Goal: Task Accomplishment & Management: Manage account settings

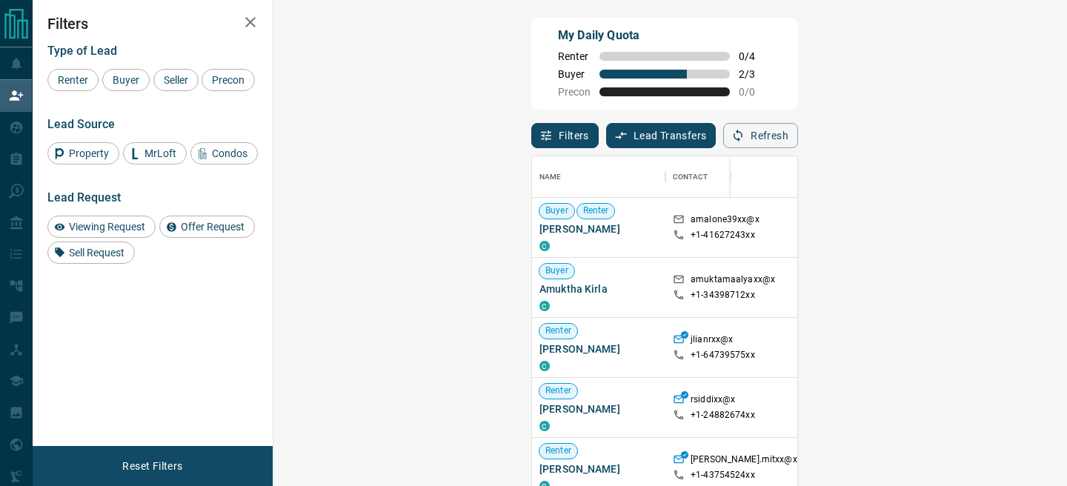
scroll to position [365, 762]
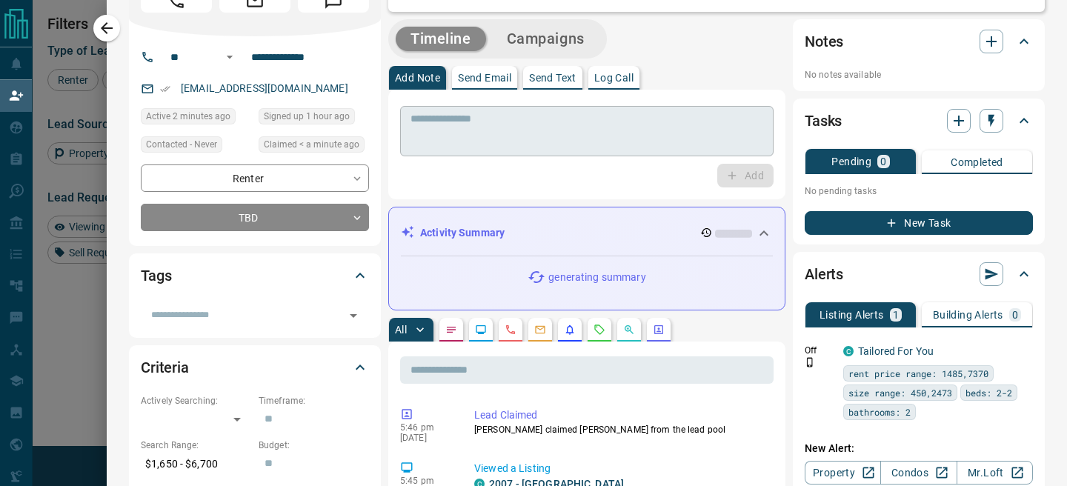
scroll to position [0, 0]
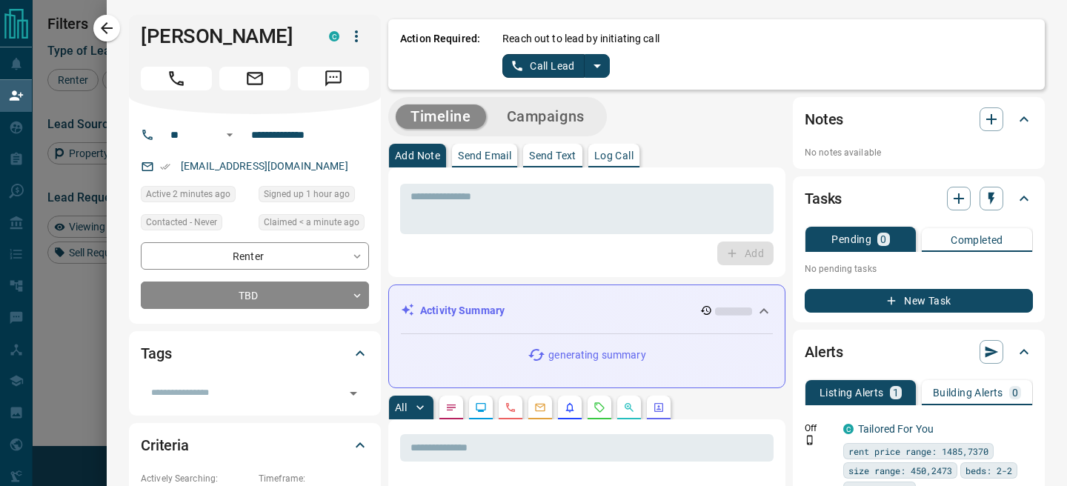
click at [603, 67] on icon "split button" at bounding box center [597, 66] width 18 height 18
click at [541, 117] on li "Log Manual Call" at bounding box center [556, 117] width 90 height 22
click at [511, 78] on div "Action Required: Reach out to lead by initiating call Log Manual Call" at bounding box center [716, 54] width 657 height 70
click at [514, 70] on button "Log Manual Call" at bounding box center [551, 66] width 98 height 24
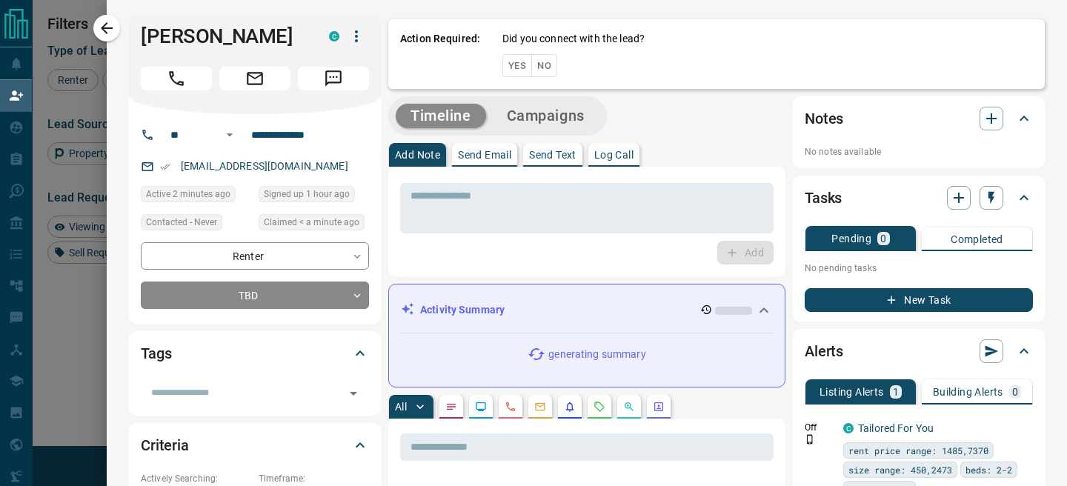
click at [514, 70] on button "Yes" at bounding box center [517, 65] width 30 height 23
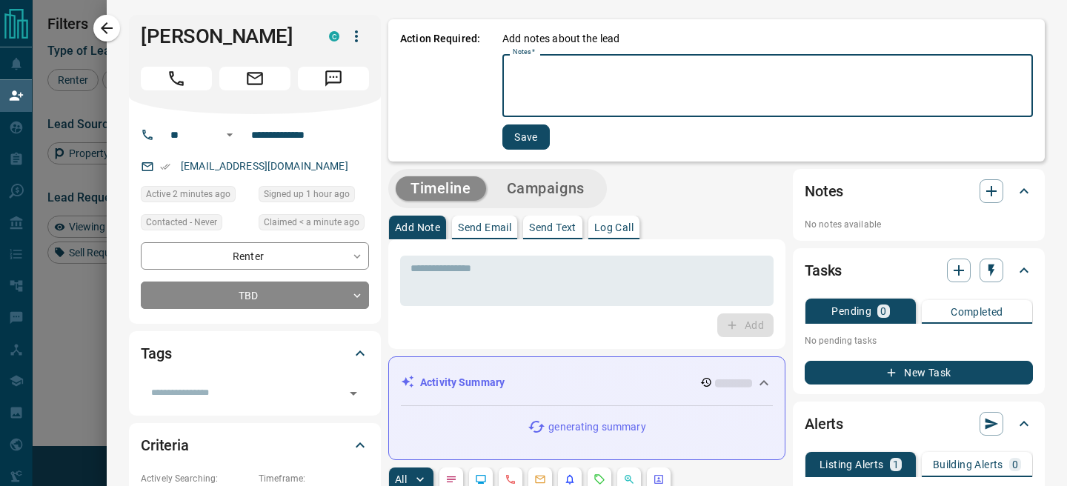
click at [519, 71] on textarea "Notes   *" at bounding box center [768, 86] width 510 height 50
type textarea "**"
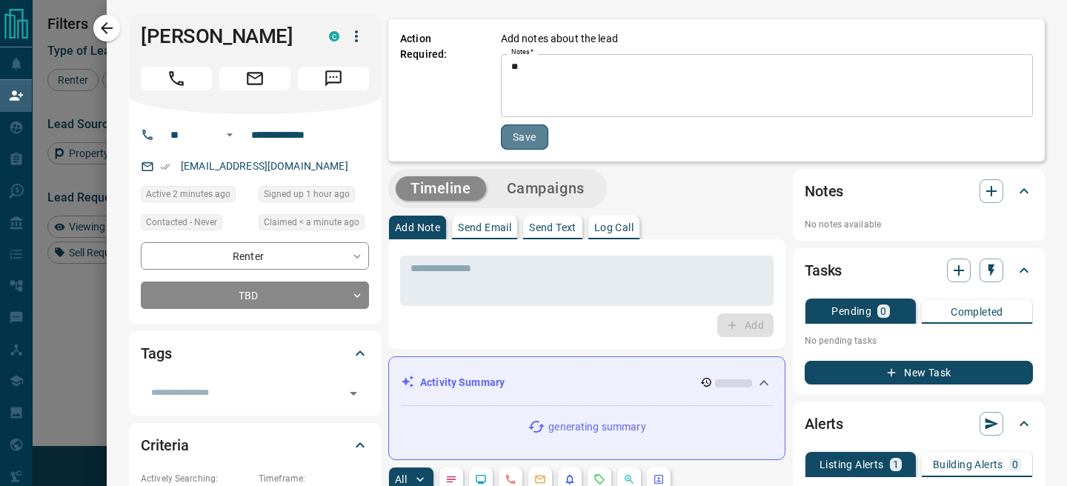
click at [526, 129] on button "Save" at bounding box center [524, 136] width 47 height 25
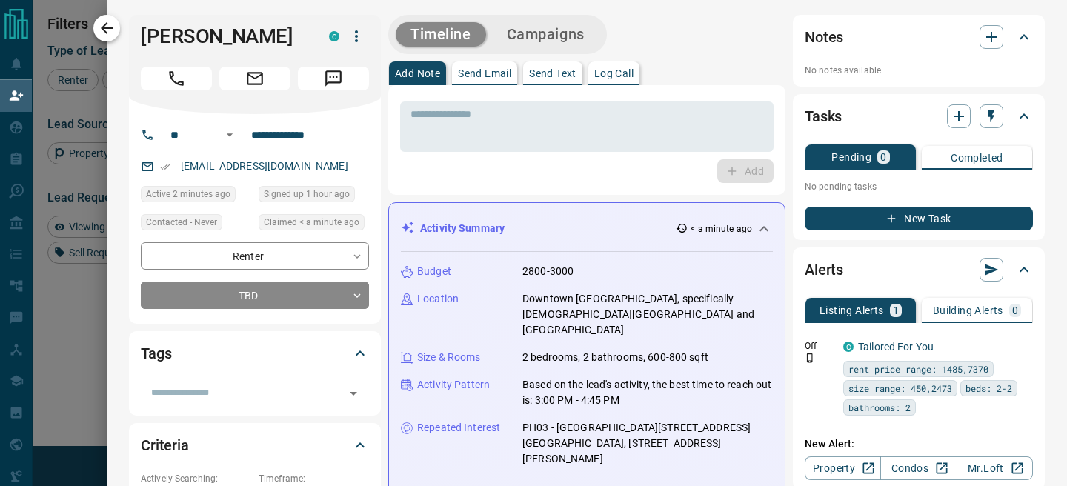
click at [103, 36] on icon "button" at bounding box center [107, 28] width 18 height 18
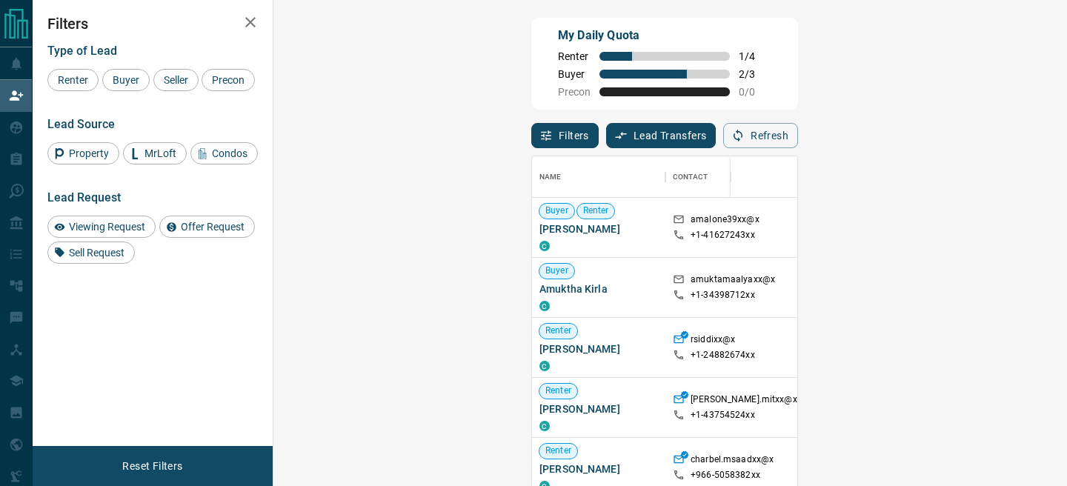
scroll to position [365, 762]
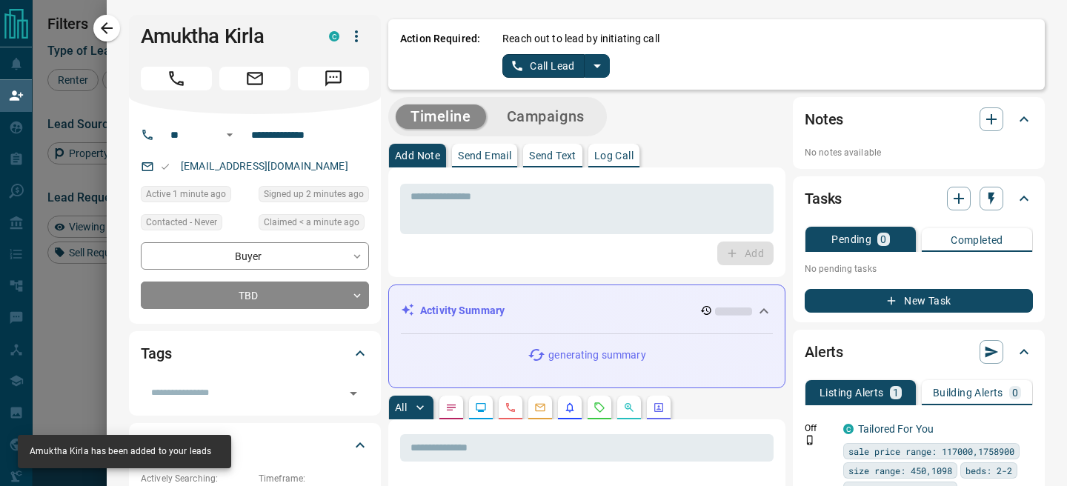
click at [592, 68] on icon "split button" at bounding box center [597, 66] width 18 height 18
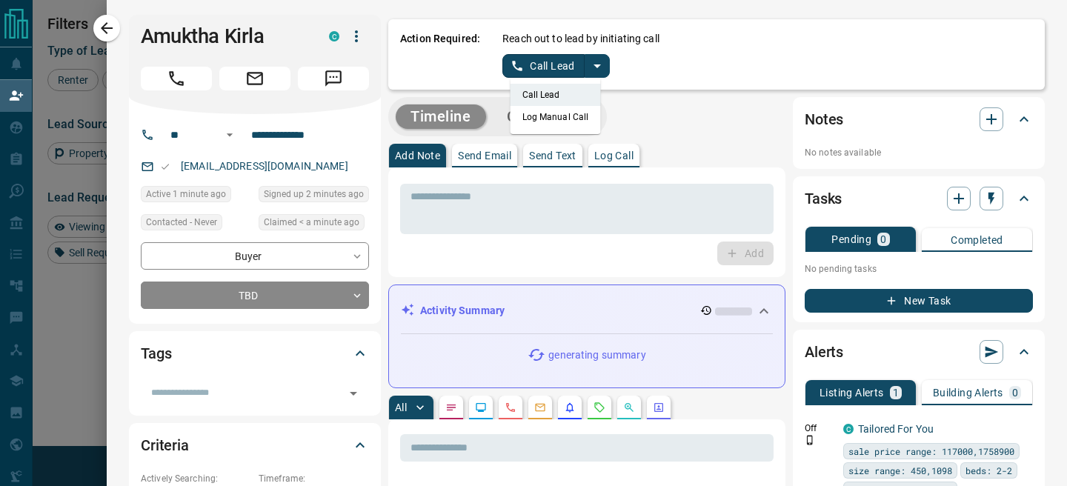
click at [547, 126] on li "Log Manual Call" at bounding box center [556, 117] width 90 height 22
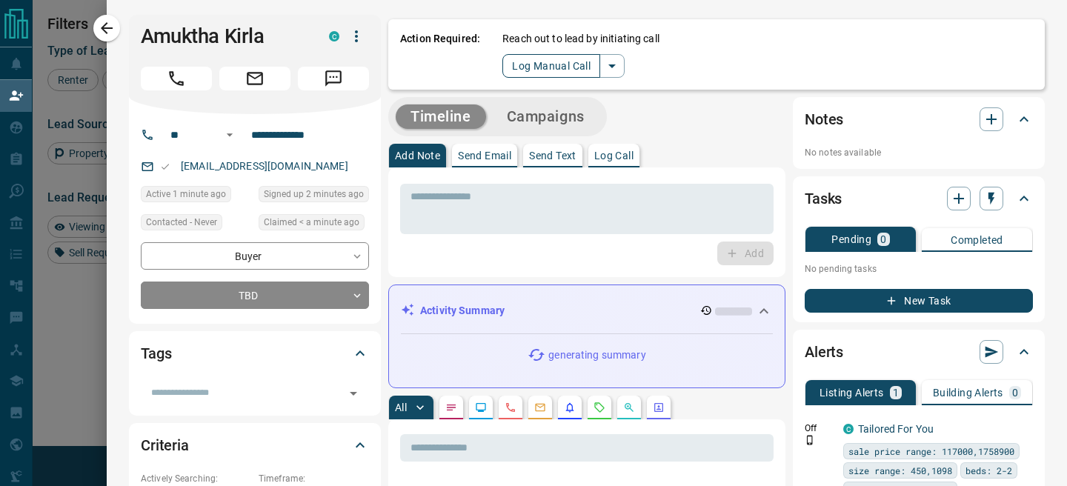
click at [514, 68] on button "Log Manual Call" at bounding box center [551, 66] width 98 height 24
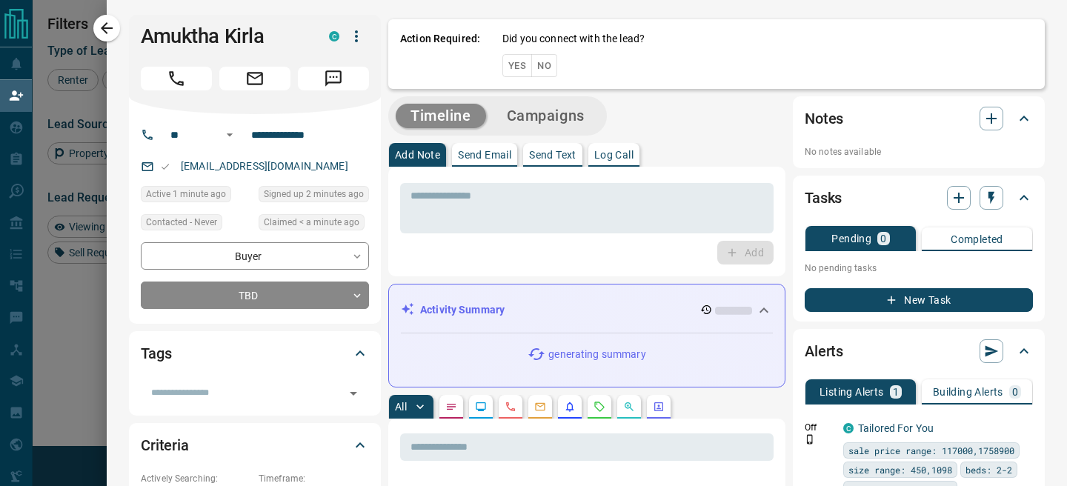
click at [514, 68] on button "Yes" at bounding box center [517, 65] width 30 height 23
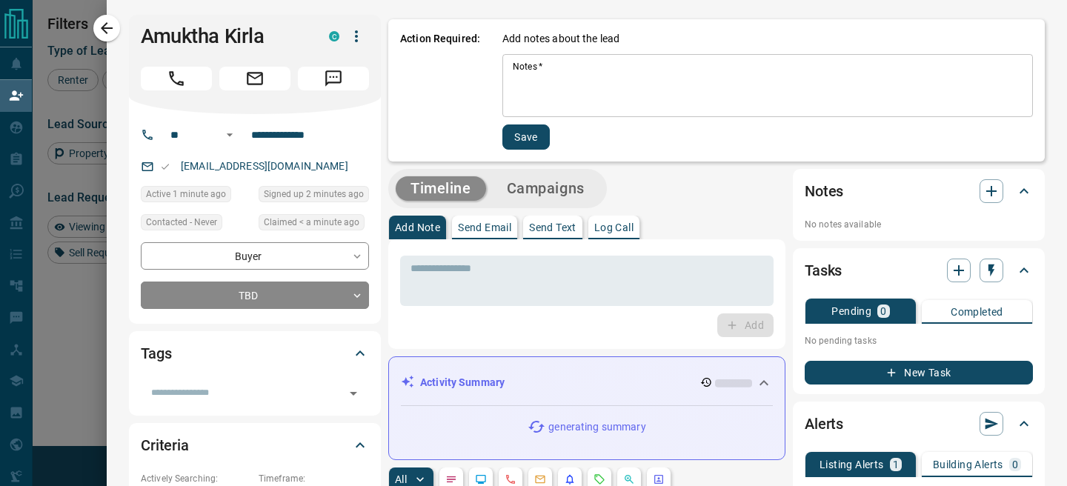
click at [541, 81] on textarea "Notes   *" at bounding box center [768, 86] width 510 height 50
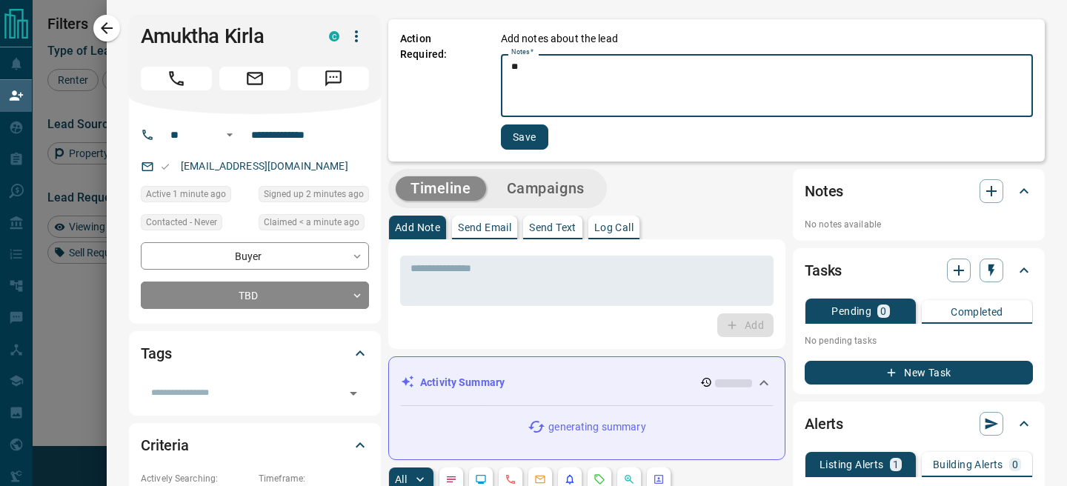
type textarea "**"
click at [511, 133] on button "Save" at bounding box center [524, 136] width 47 height 25
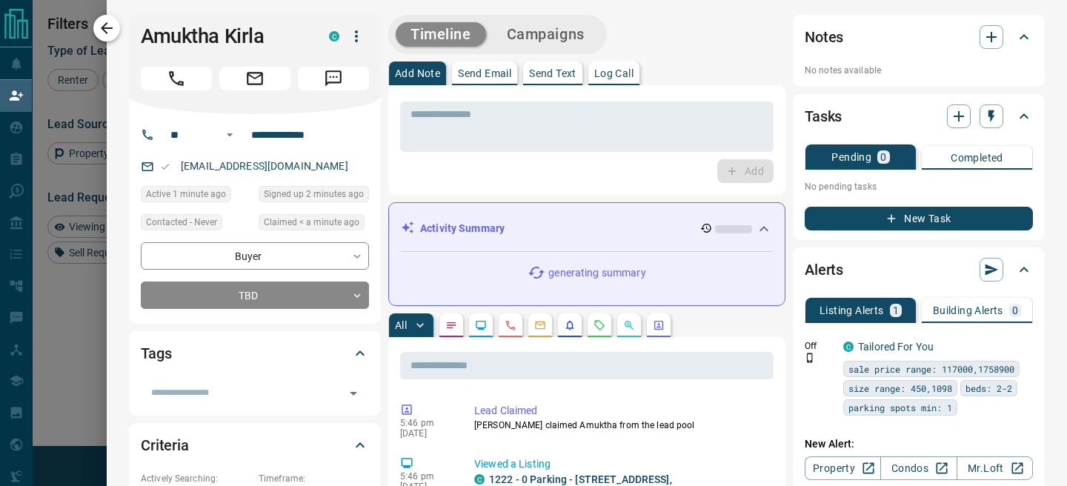
click at [107, 33] on icon "button" at bounding box center [107, 28] width 18 height 18
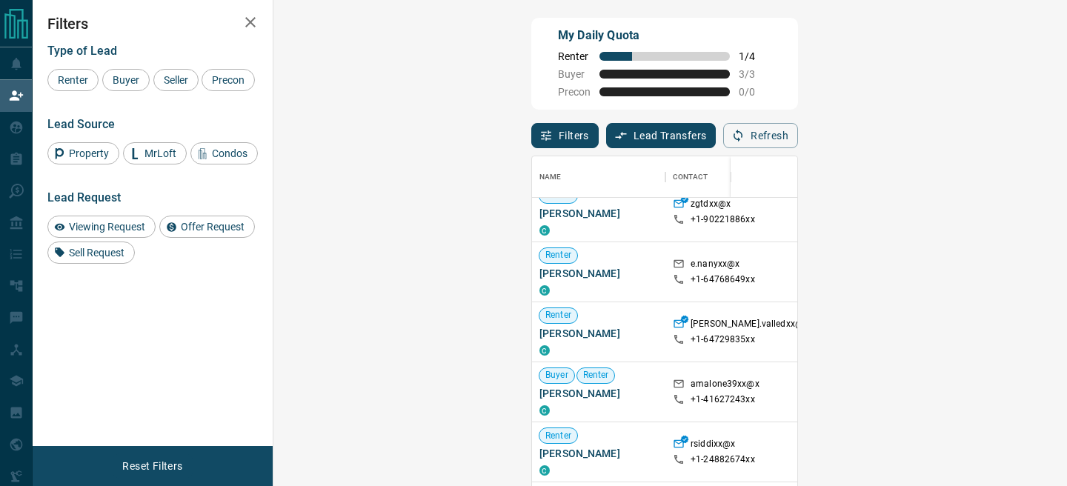
scroll to position [78, 0]
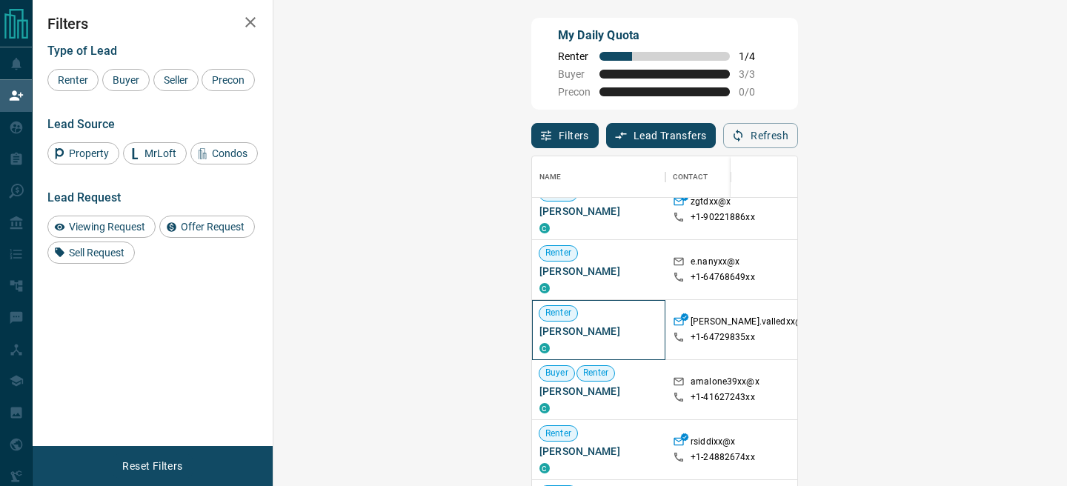
drag, startPoint x: 380, startPoint y: 330, endPoint x: 301, endPoint y: 330, distance: 79.3
click at [539, 330] on span "[PERSON_NAME]" at bounding box center [598, 331] width 119 height 15
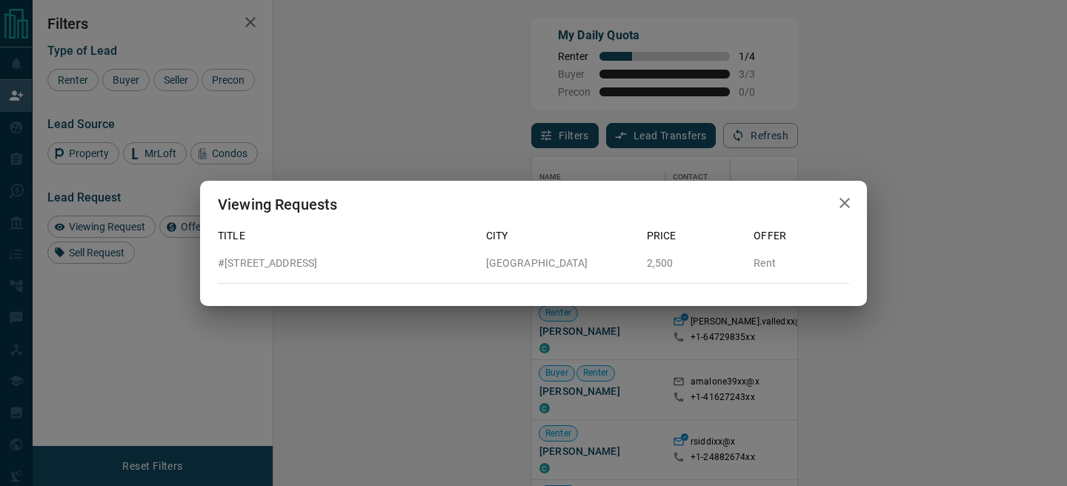
click at [846, 197] on icon "button" at bounding box center [845, 203] width 18 height 18
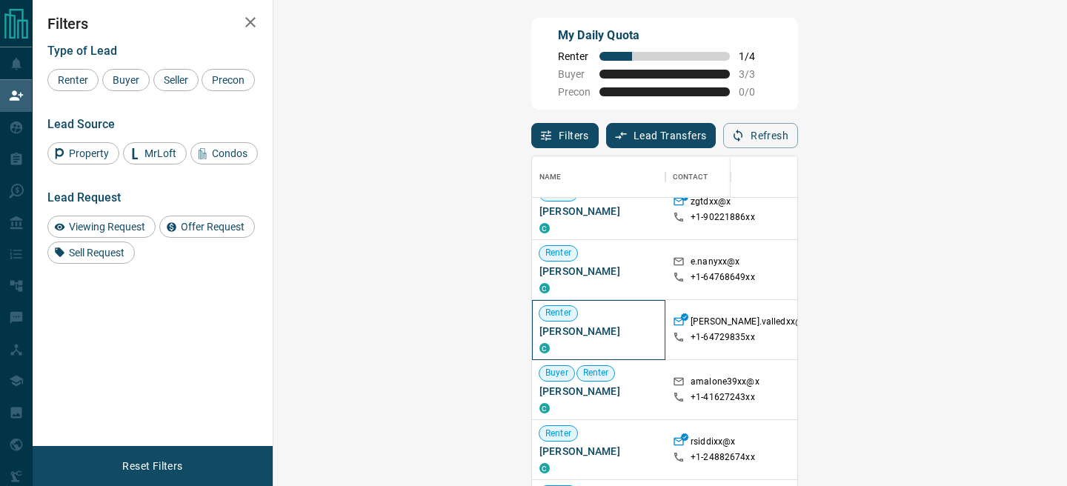
click at [539, 333] on span "[PERSON_NAME]" at bounding box center [598, 331] width 119 height 15
drag, startPoint x: 379, startPoint y: 333, endPoint x: 288, endPoint y: 333, distance: 91.9
click at [532, 333] on div "Renter [PERSON_NAME] C" at bounding box center [598, 330] width 133 height 60
copy span "[PERSON_NAME]"
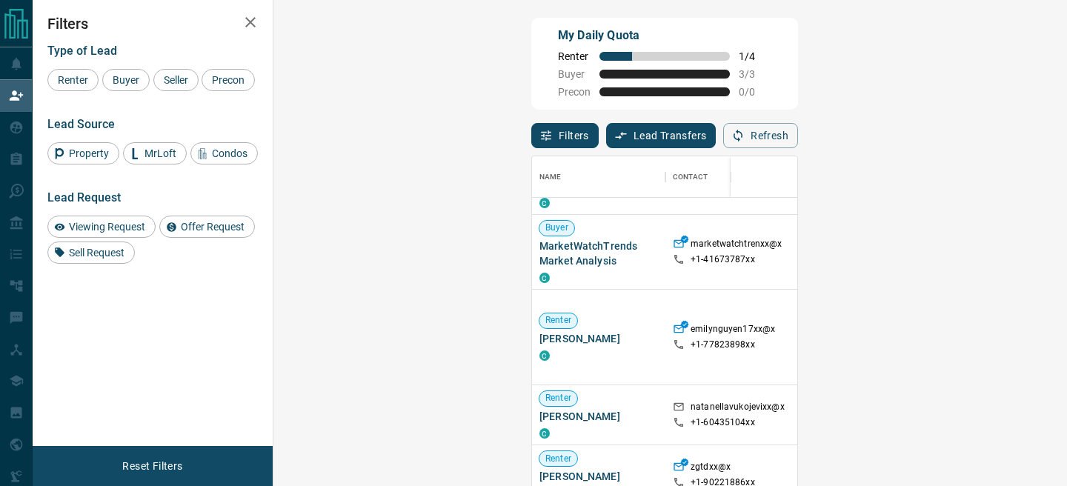
scroll to position [115, 0]
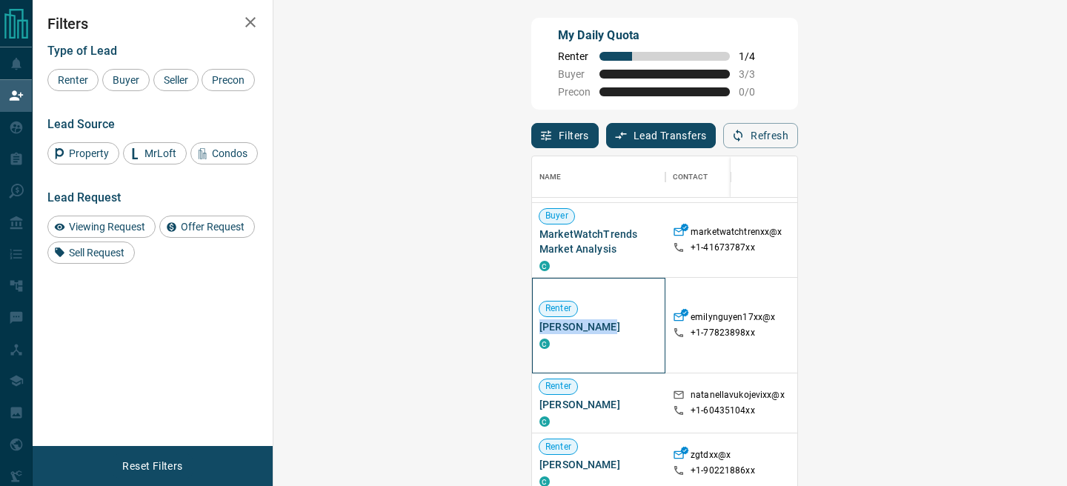
drag, startPoint x: 368, startPoint y: 315, endPoint x: 292, endPoint y: 322, distance: 75.9
click at [539, 322] on span "[PERSON_NAME]" at bounding box center [598, 326] width 119 height 15
copy span "[PERSON_NAME]"
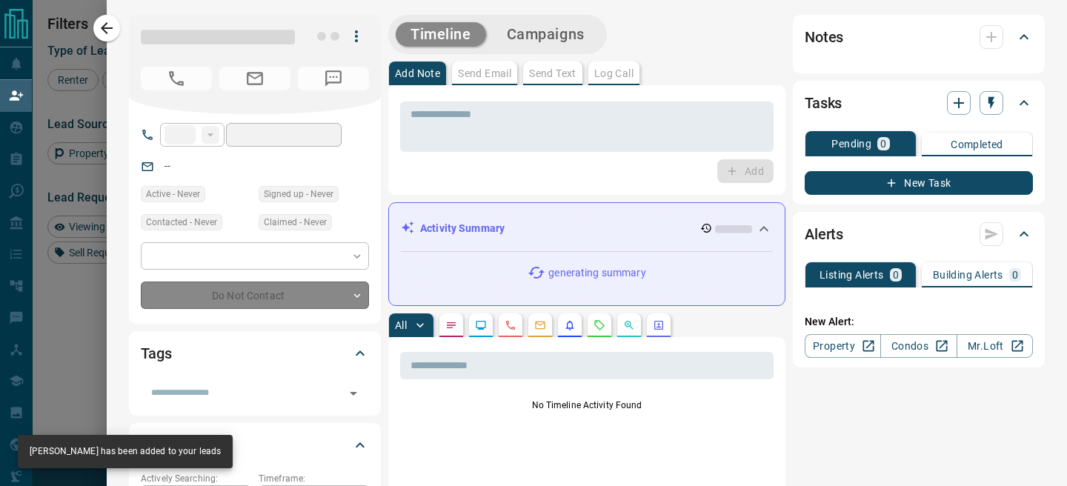
type input "**"
type input "**********"
type input "*"
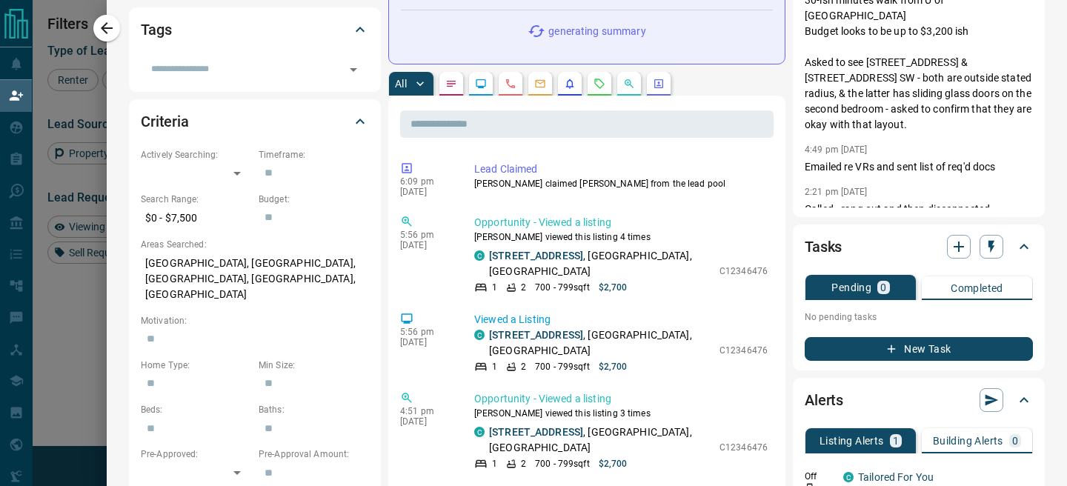
scroll to position [0, 0]
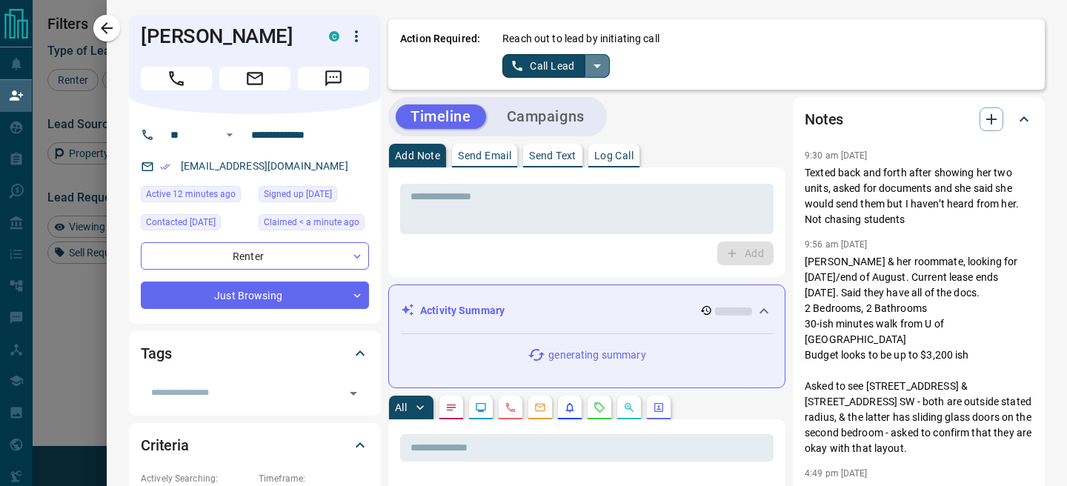
click at [606, 73] on button "split button" at bounding box center [597, 66] width 25 height 24
click at [538, 110] on li "Log Manual Call" at bounding box center [556, 117] width 90 height 22
click at [514, 61] on button "Log Manual Call" at bounding box center [551, 66] width 98 height 24
click at [514, 61] on button "Yes" at bounding box center [517, 65] width 30 height 23
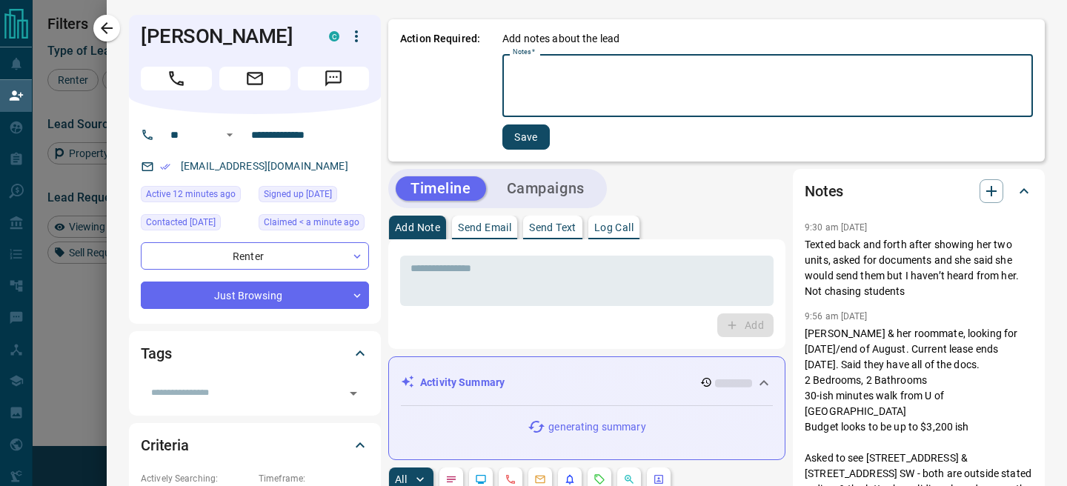
click at [544, 76] on textarea "Notes   *" at bounding box center [768, 86] width 510 height 50
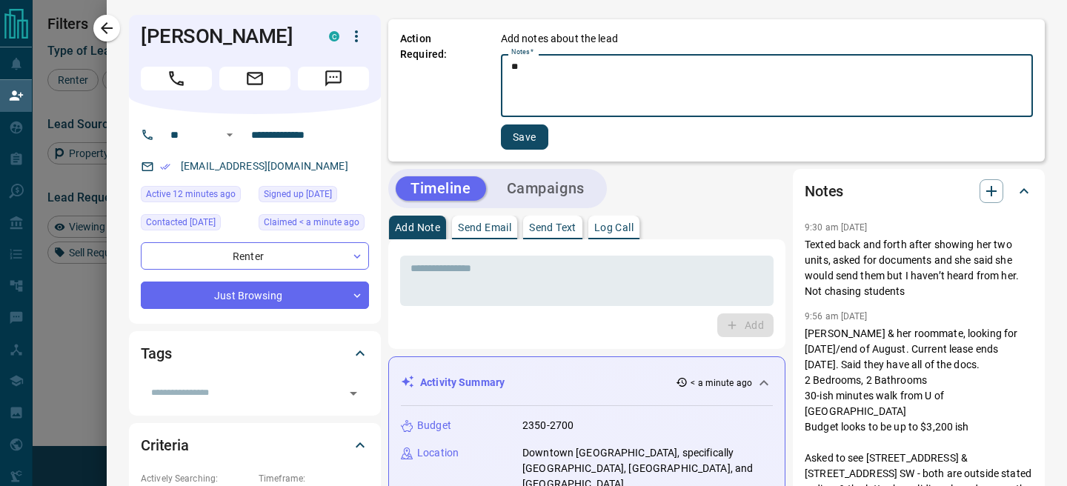
type textarea "**"
click at [532, 133] on button "Save" at bounding box center [524, 136] width 47 height 25
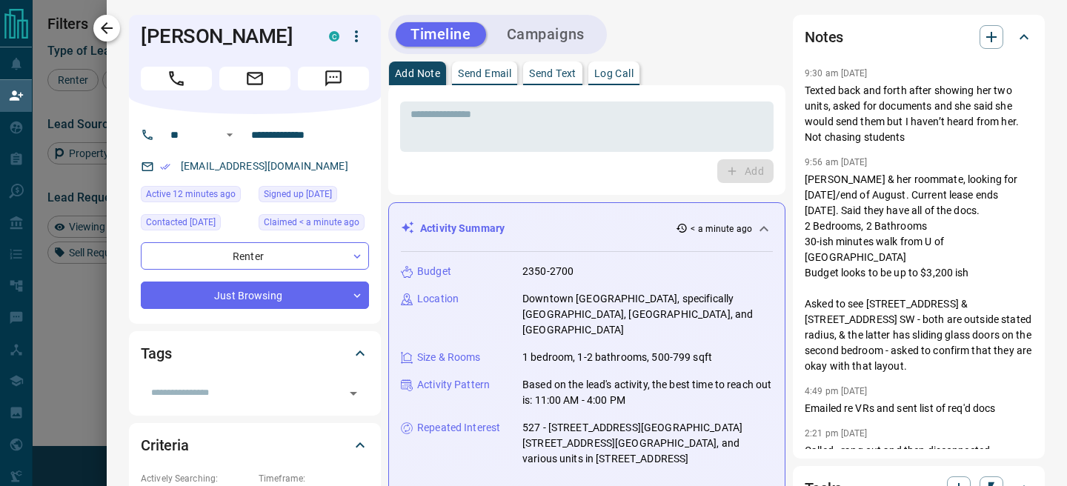
click at [104, 27] on icon "button" at bounding box center [107, 28] width 12 height 12
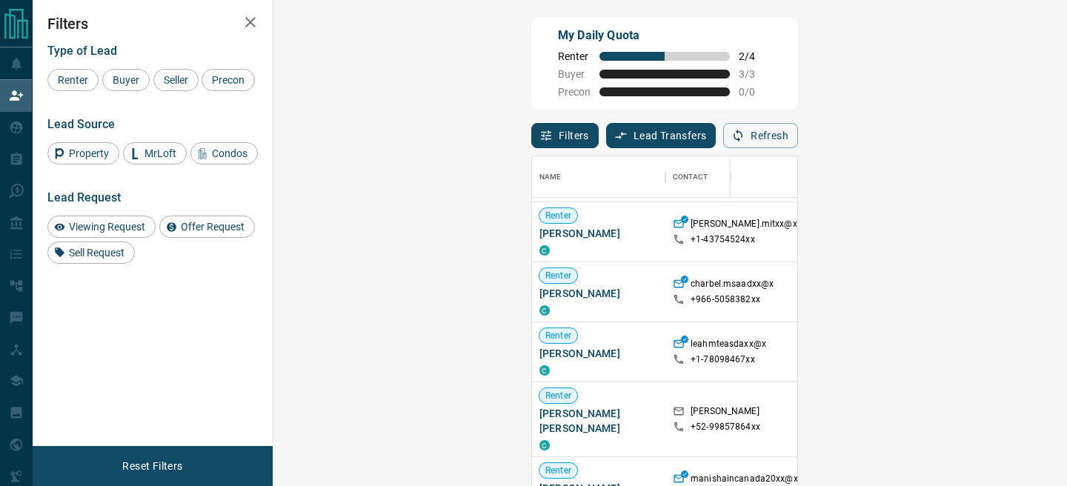
scroll to position [492, 0]
